Goal: Task Accomplishment & Management: Use online tool/utility

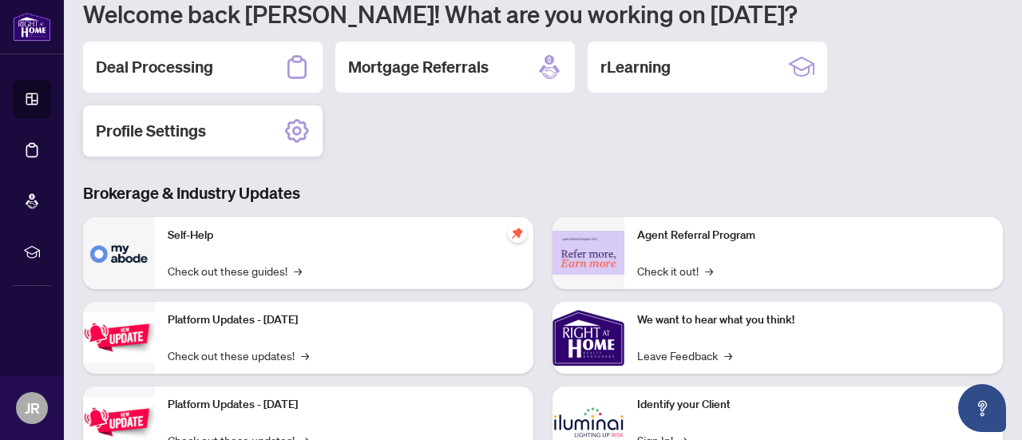
scroll to position [149, 0]
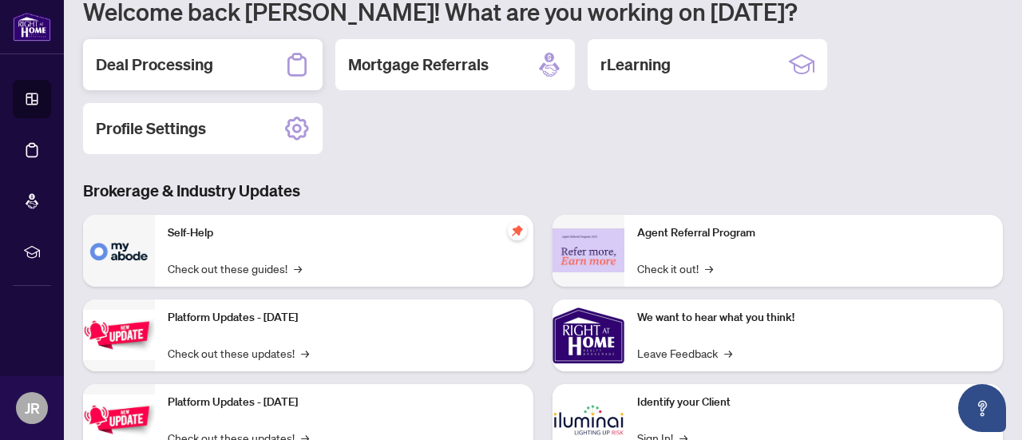
click at [156, 57] on h2 "Deal Processing" at bounding box center [154, 64] width 117 height 22
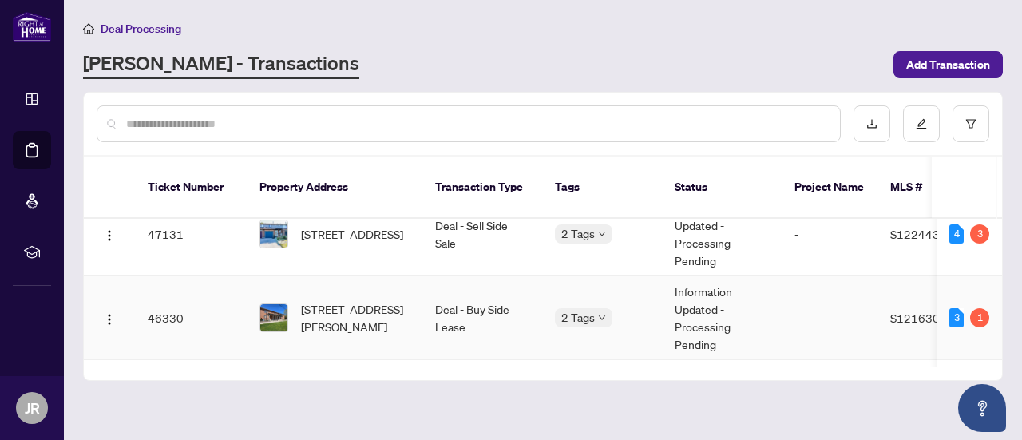
scroll to position [29, 0]
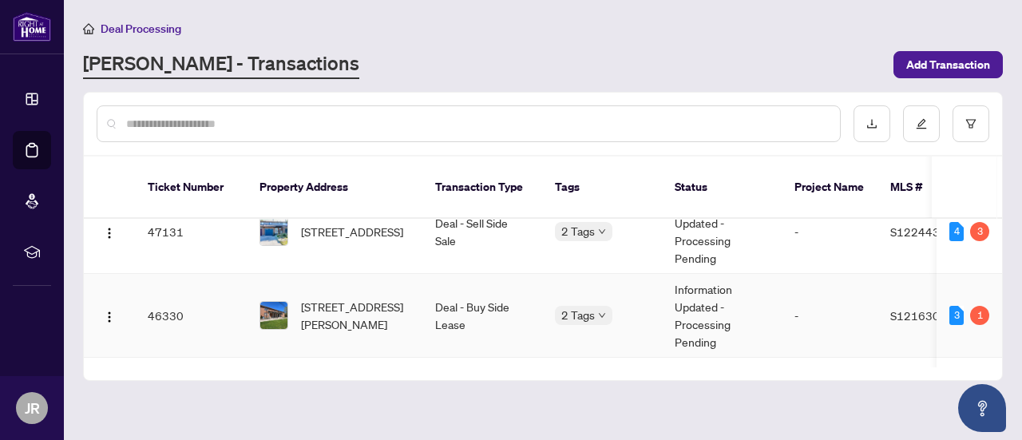
click at [787, 293] on td "-" at bounding box center [829, 316] width 96 height 84
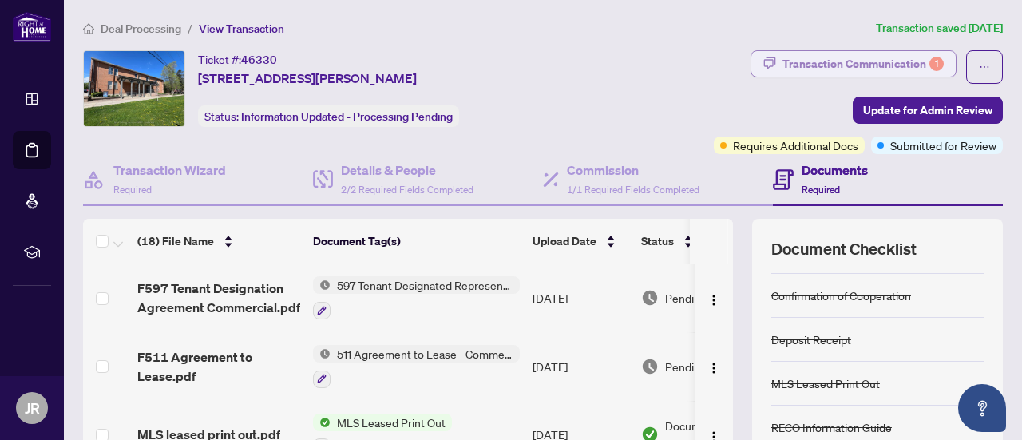
click at [928, 69] on div "Transaction Communication 1" at bounding box center [862, 64] width 161 height 26
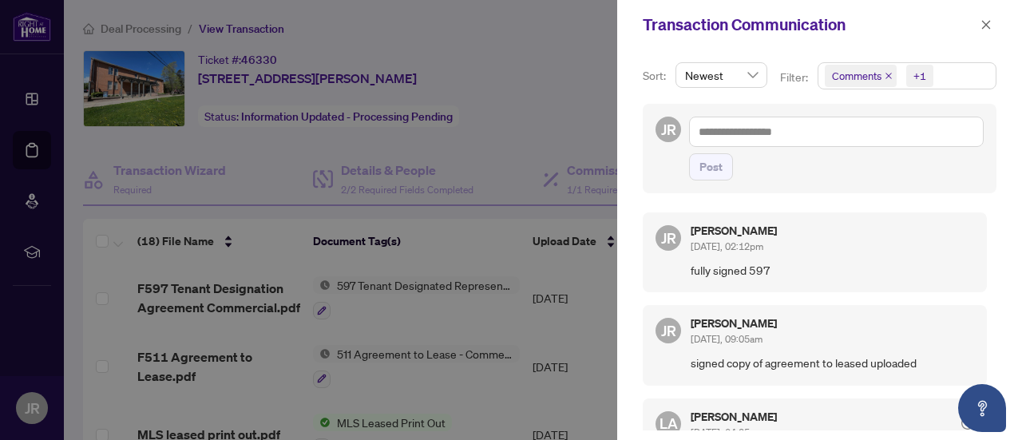
click at [573, 69] on div at bounding box center [511, 220] width 1022 height 440
click at [565, 121] on div at bounding box center [511, 220] width 1022 height 440
drag, startPoint x: 561, startPoint y: 30, endPoint x: 659, endPoint y: 30, distance: 97.4
click at [562, 30] on div at bounding box center [511, 220] width 1022 height 440
click at [979, 26] on button "button" at bounding box center [985, 24] width 21 height 19
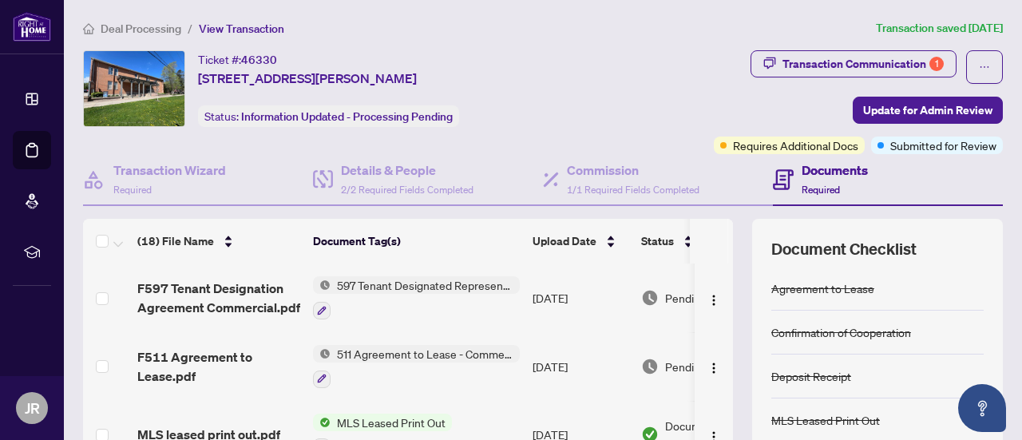
click at [417, 51] on div "Ticket #: 46330 [STREET_ADDRESS][PERSON_NAME]" at bounding box center [307, 69] width 219 height 38
click at [886, 105] on span "Update for Admin Review" at bounding box center [927, 110] width 129 height 26
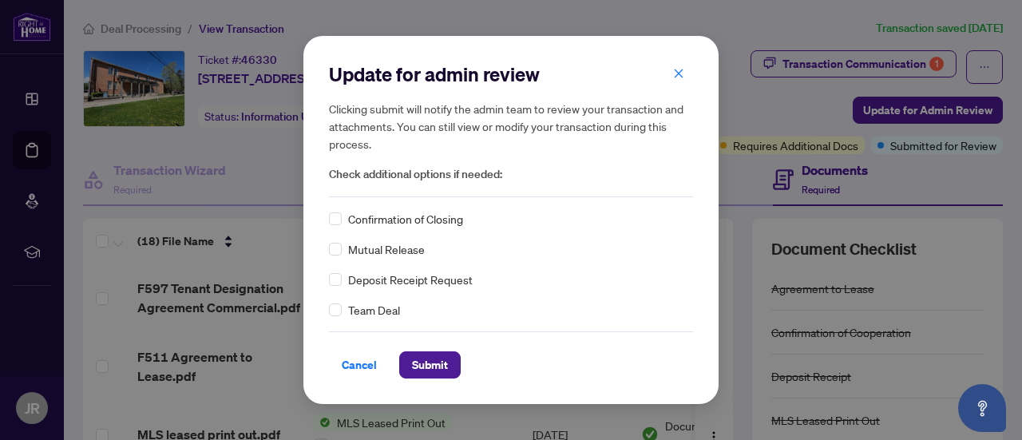
click at [482, 348] on div "Cancel Submit" at bounding box center [511, 354] width 364 height 47
click at [441, 363] on span "Submit" at bounding box center [430, 365] width 36 height 26
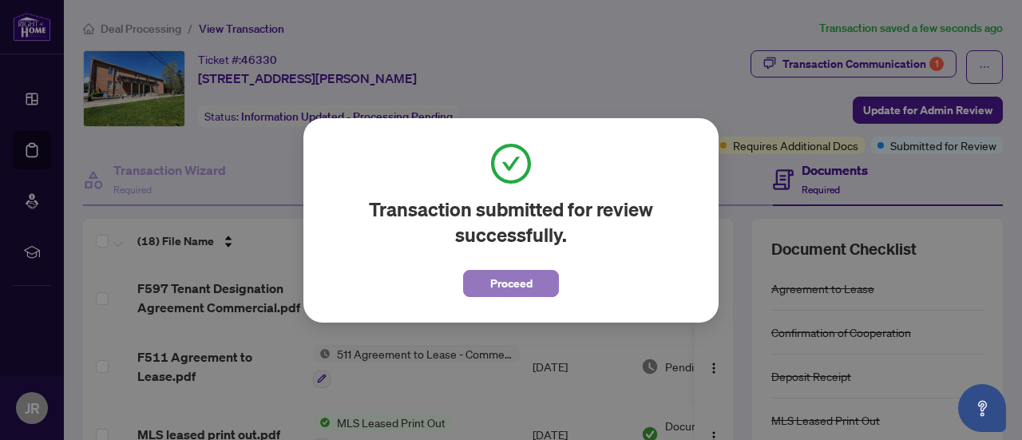
click at [513, 275] on span "Proceed" at bounding box center [511, 284] width 42 height 26
